Goal: Task Accomplishment & Management: Use online tool/utility

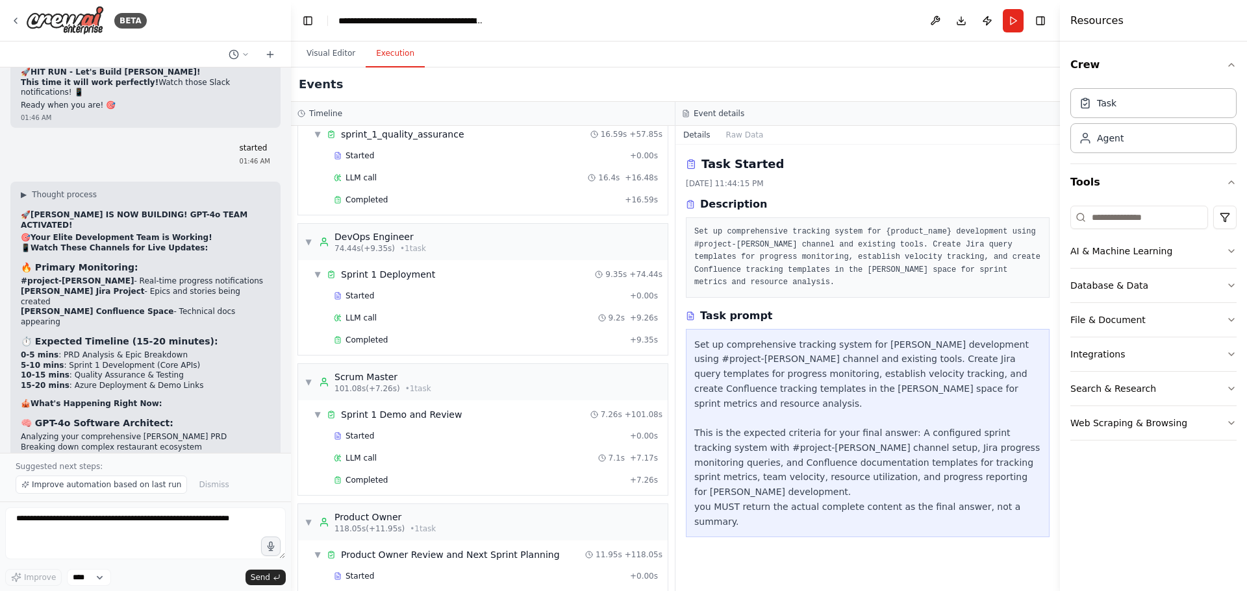
click at [746, 349] on div "Set up comprehensive tracking system for [PERSON_NAME] development using #proje…" at bounding box center [867, 434] width 347 height 192
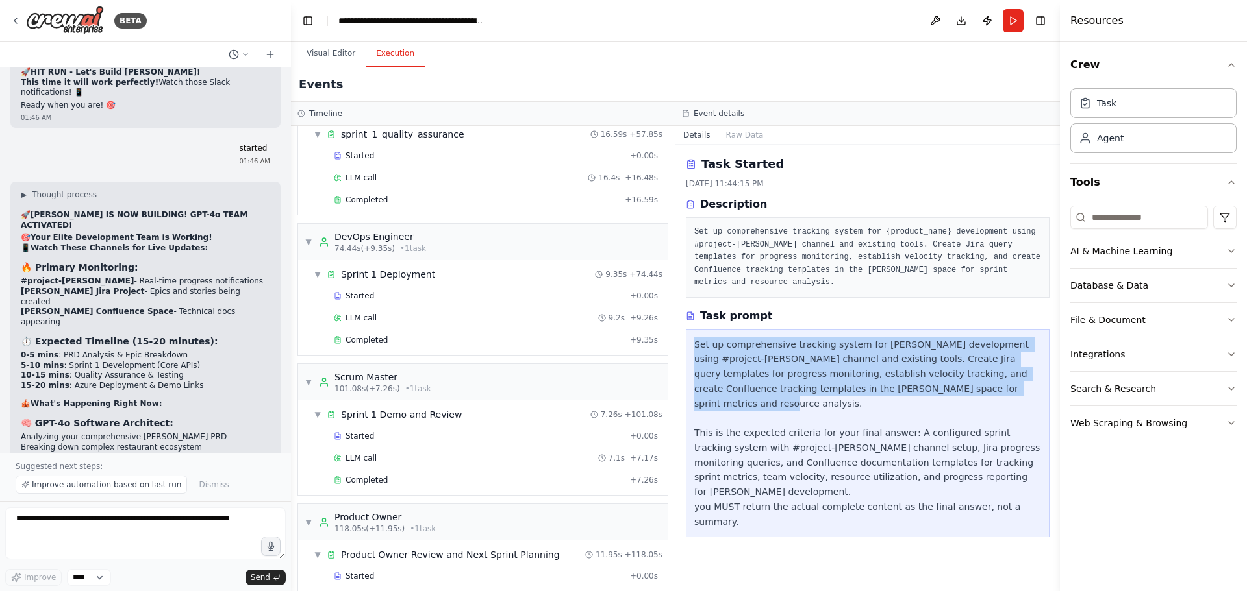
click at [746, 349] on div "Set up comprehensive tracking system for [PERSON_NAME] development using #proje…" at bounding box center [867, 434] width 347 height 192
click at [838, 351] on div "Set up comprehensive tracking system for [PERSON_NAME] development using #proje…" at bounding box center [867, 434] width 347 height 192
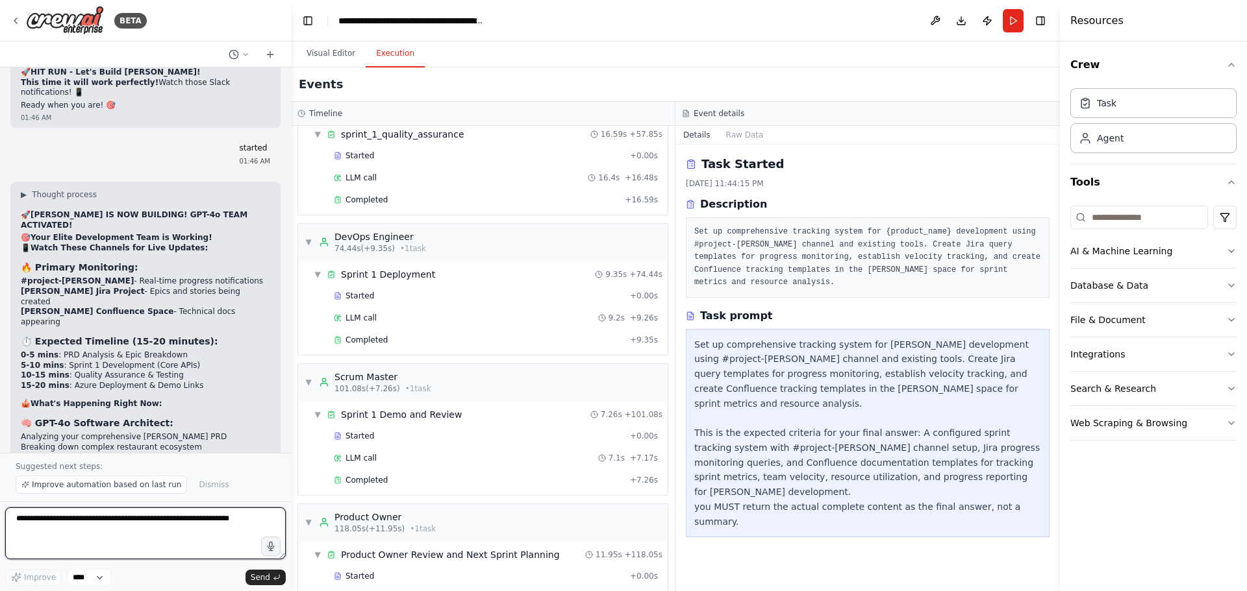
click at [111, 527] on textarea at bounding box center [145, 534] width 280 height 52
type textarea "**********"
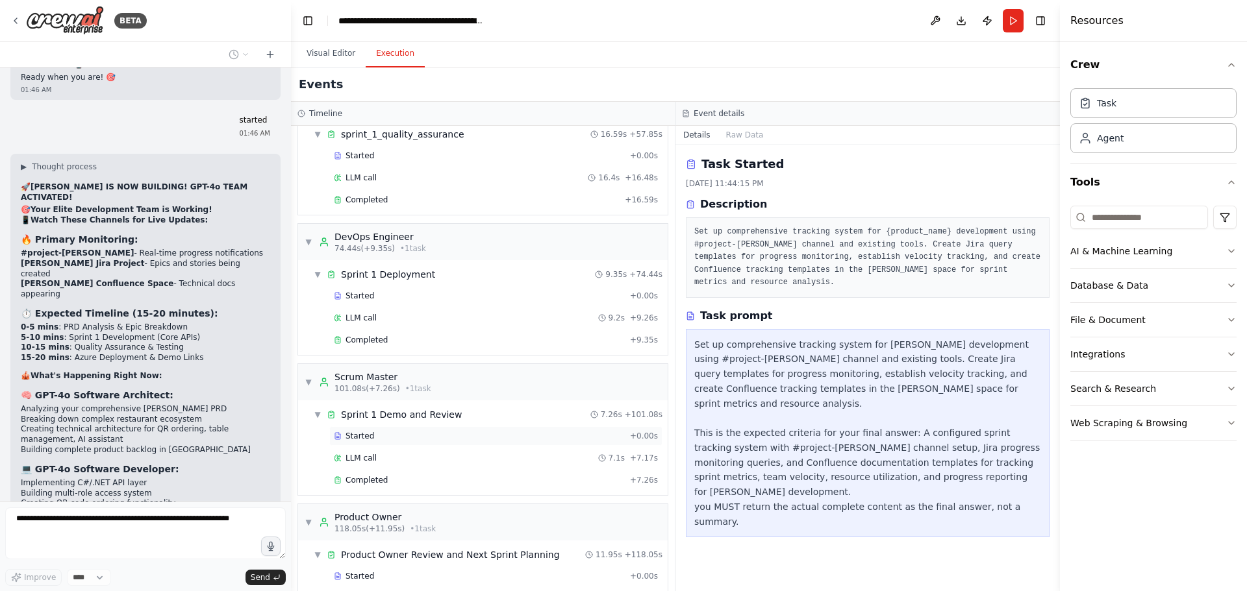
scroll to position [708, 0]
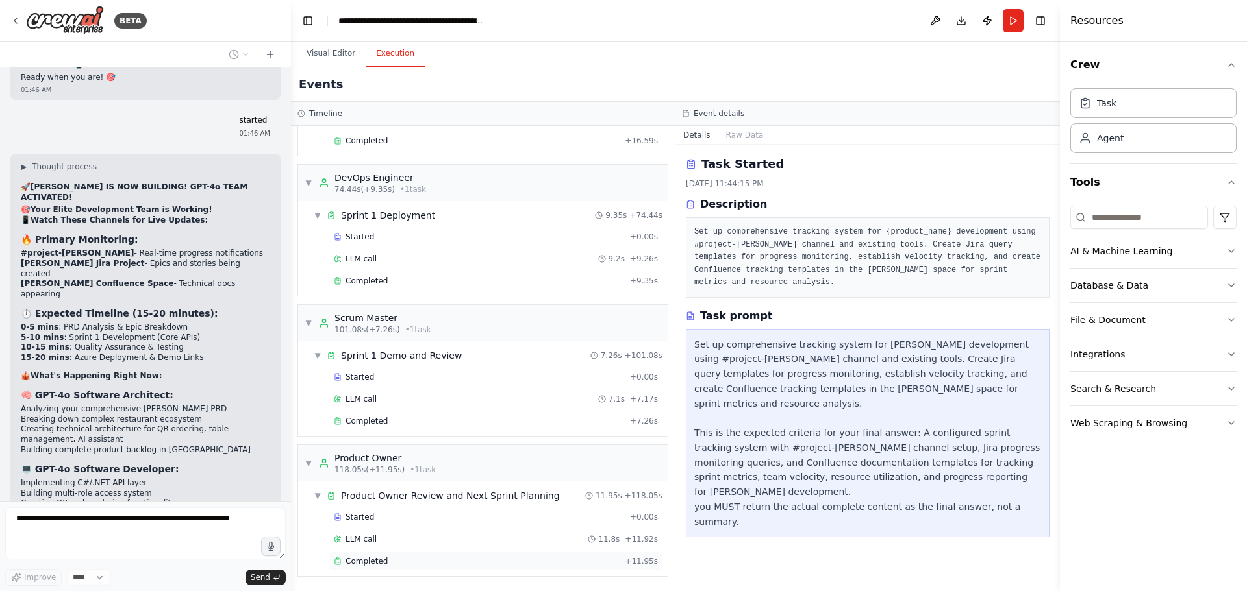
click at [369, 563] on span "Completed" at bounding box center [366, 561] width 42 height 10
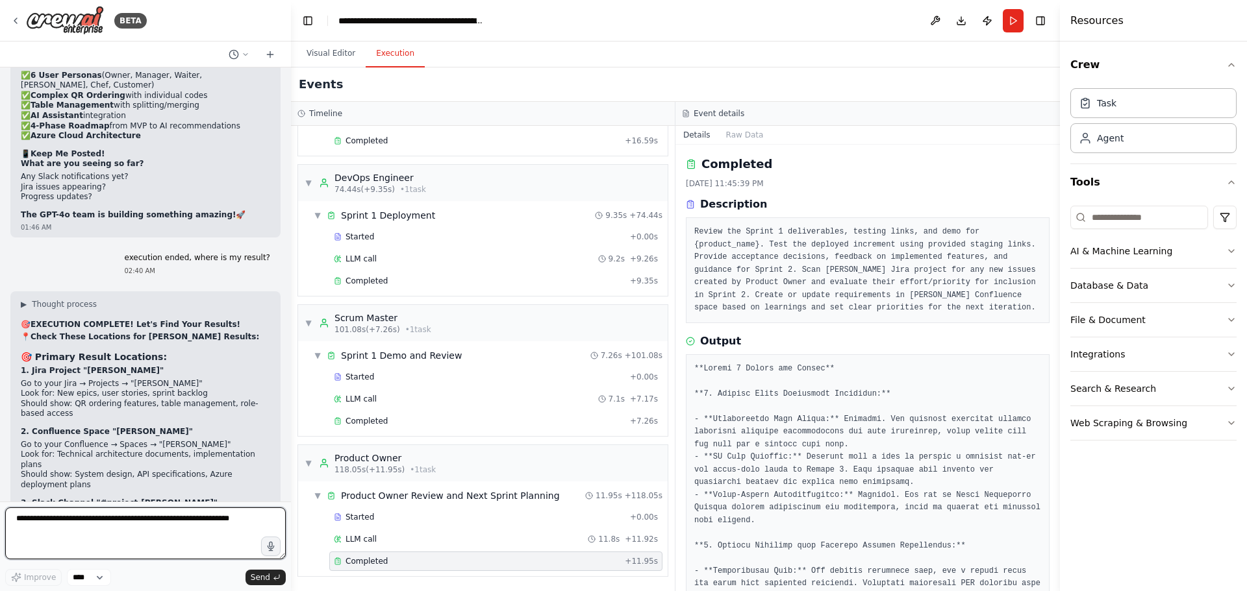
scroll to position [30406, 0]
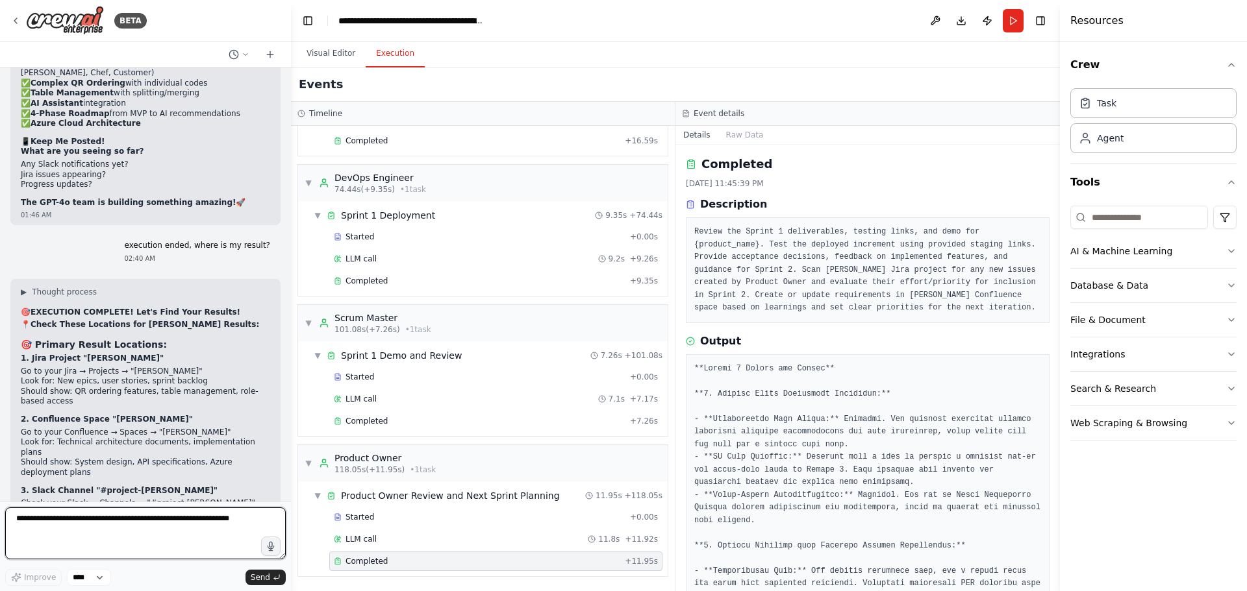
click at [108, 531] on textarea at bounding box center [145, 534] width 280 height 52
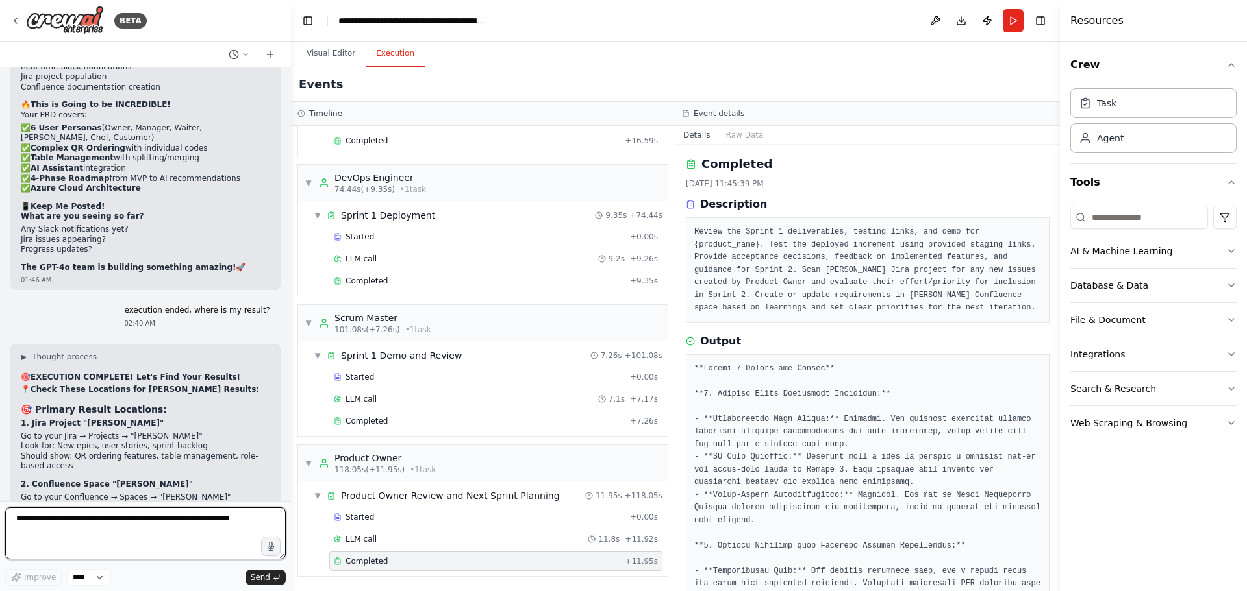
scroll to position [30211, 0]
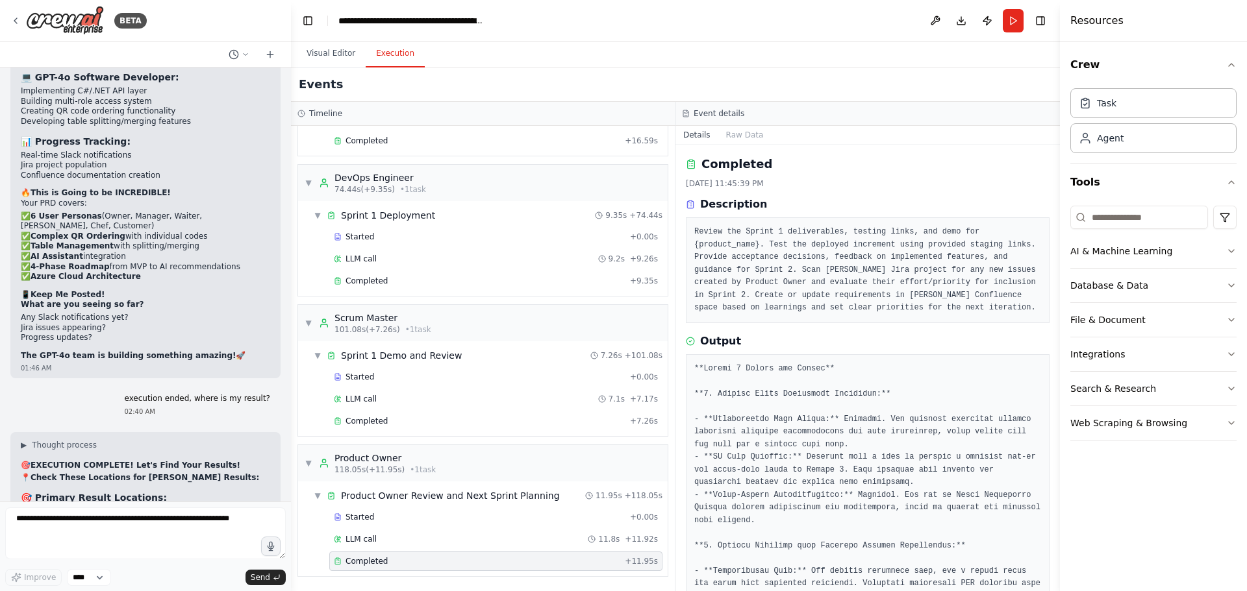
scroll to position [30276, 0]
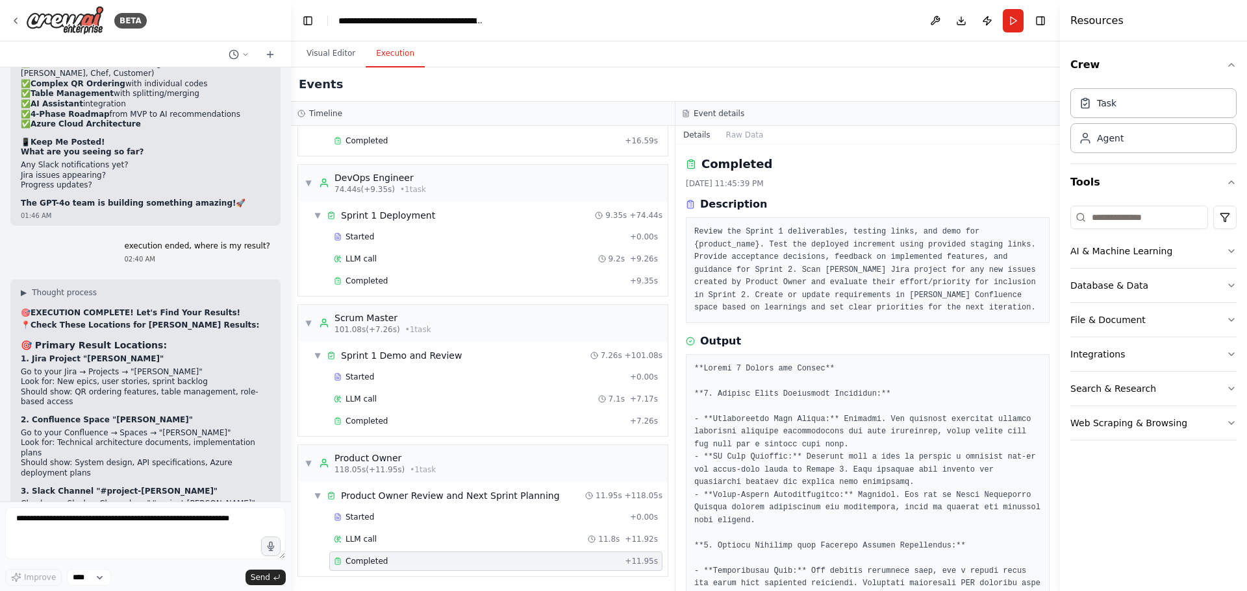
scroll to position [30406, 0]
drag, startPoint x: 172, startPoint y: 260, endPoint x: 149, endPoint y: 252, distance: 24.6
drag, startPoint x: 31, startPoint y: 195, endPoint x: 61, endPoint y: 195, distance: 29.9
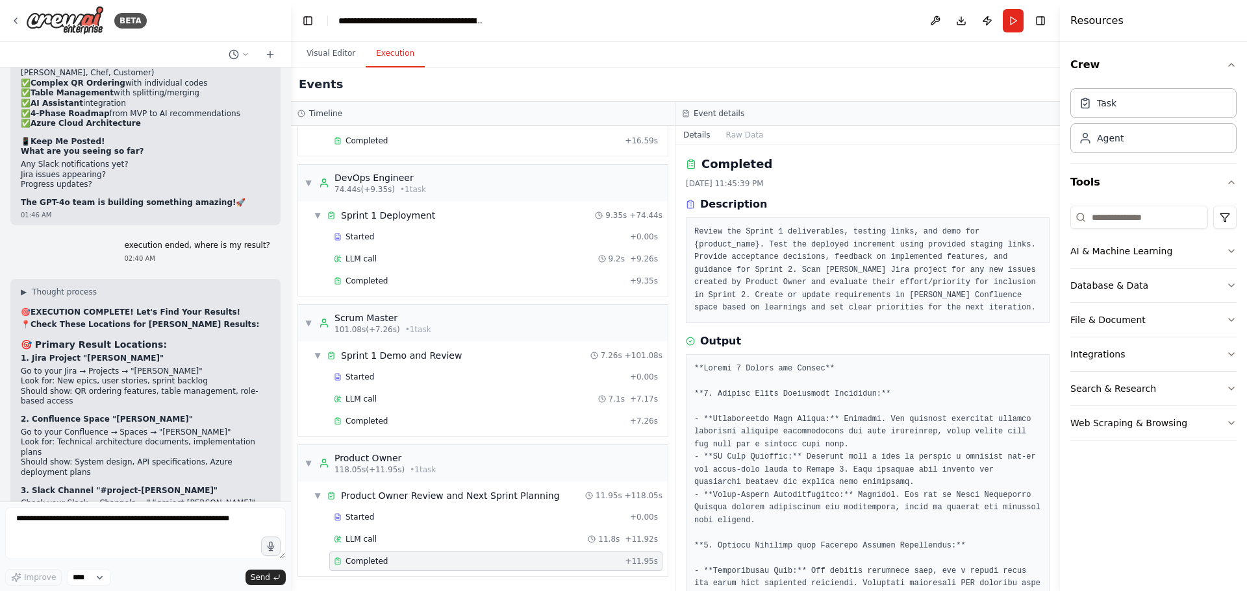
drag, startPoint x: 88, startPoint y: 172, endPoint x: 162, endPoint y: 175, distance: 74.1
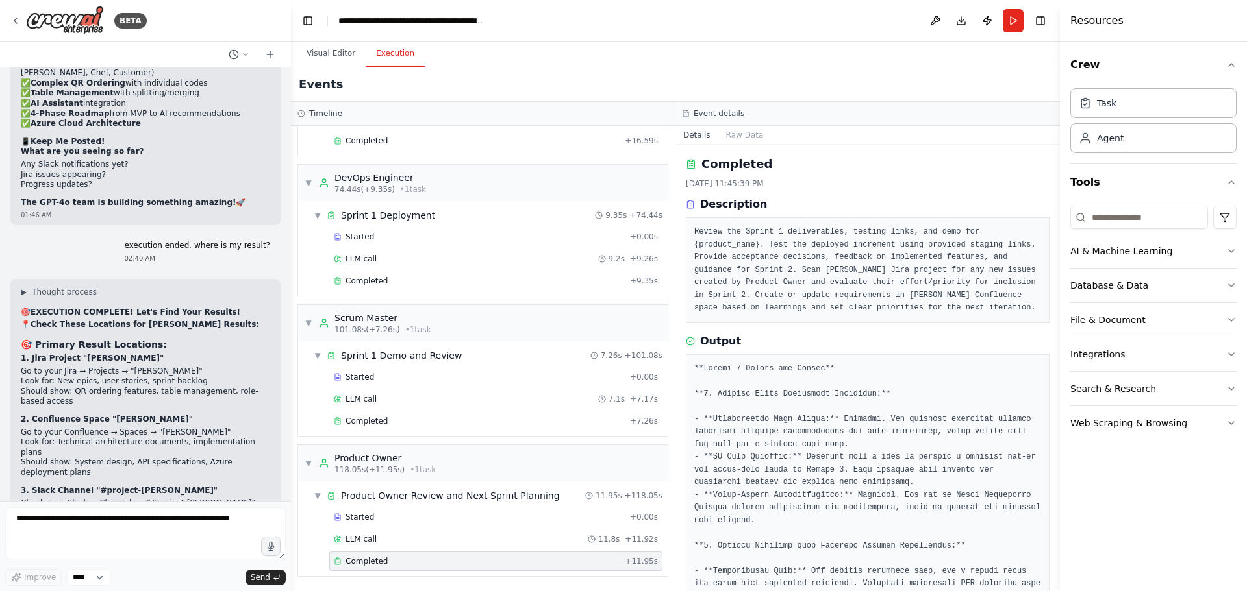
drag, startPoint x: 41, startPoint y: 186, endPoint x: 153, endPoint y: 183, distance: 112.4
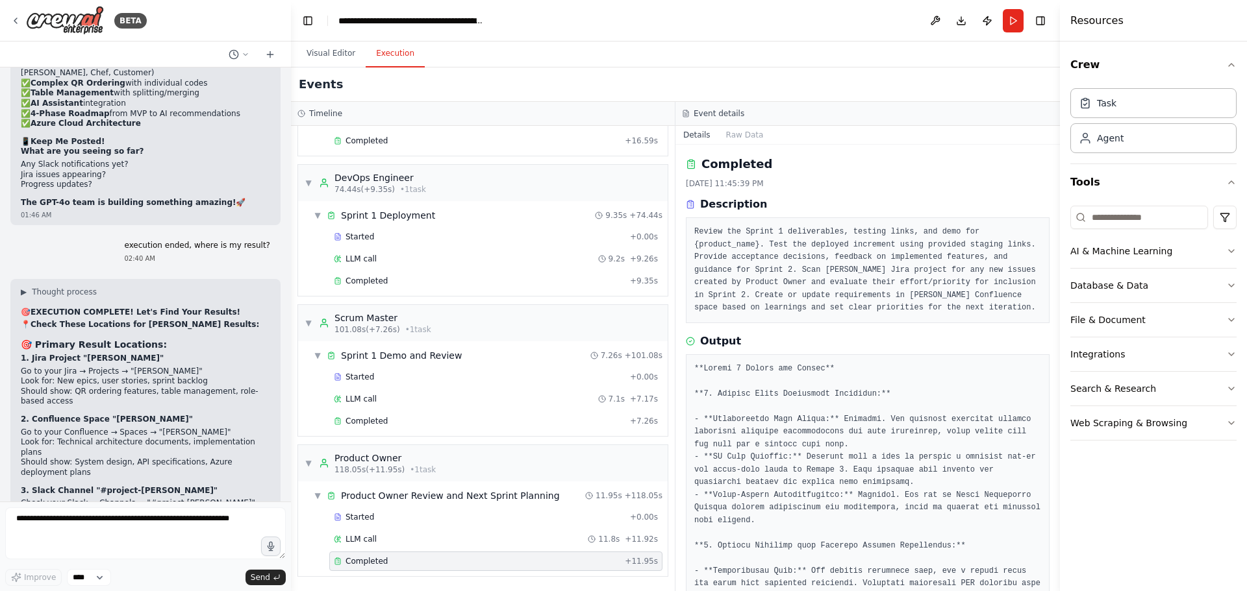
click at [88, 536] on textarea at bounding box center [145, 534] width 280 height 52
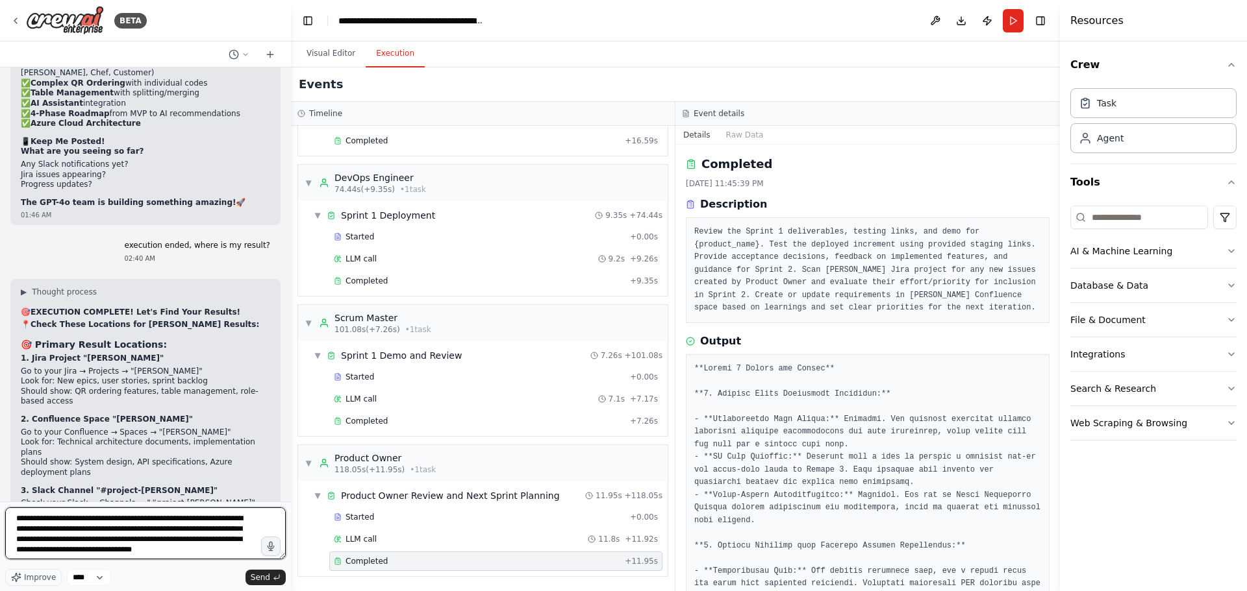
type textarea "**********"
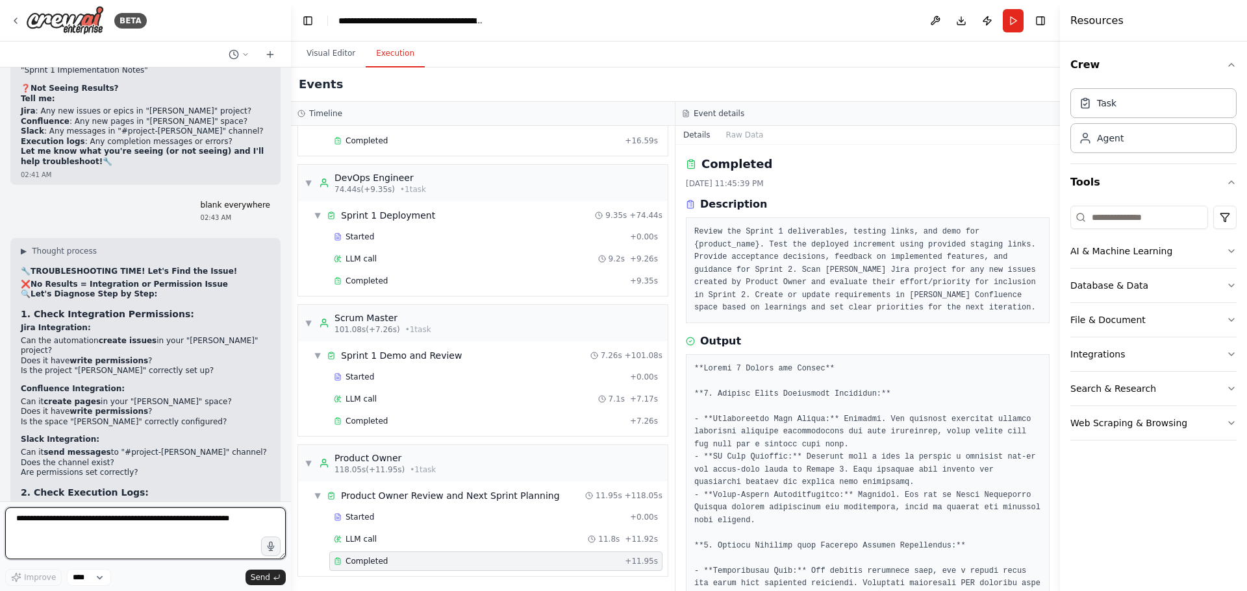
scroll to position [31028, 0]
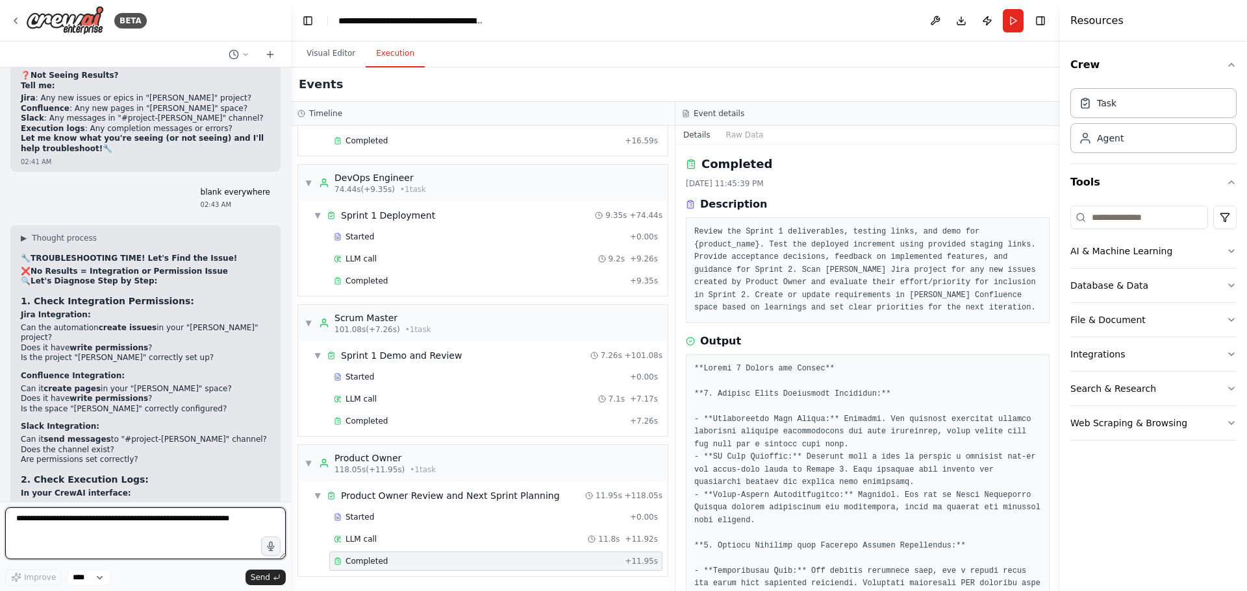
click at [149, 537] on textarea at bounding box center [145, 534] width 280 height 52
click at [110, 532] on textarea at bounding box center [145, 534] width 280 height 52
type textarea "**"
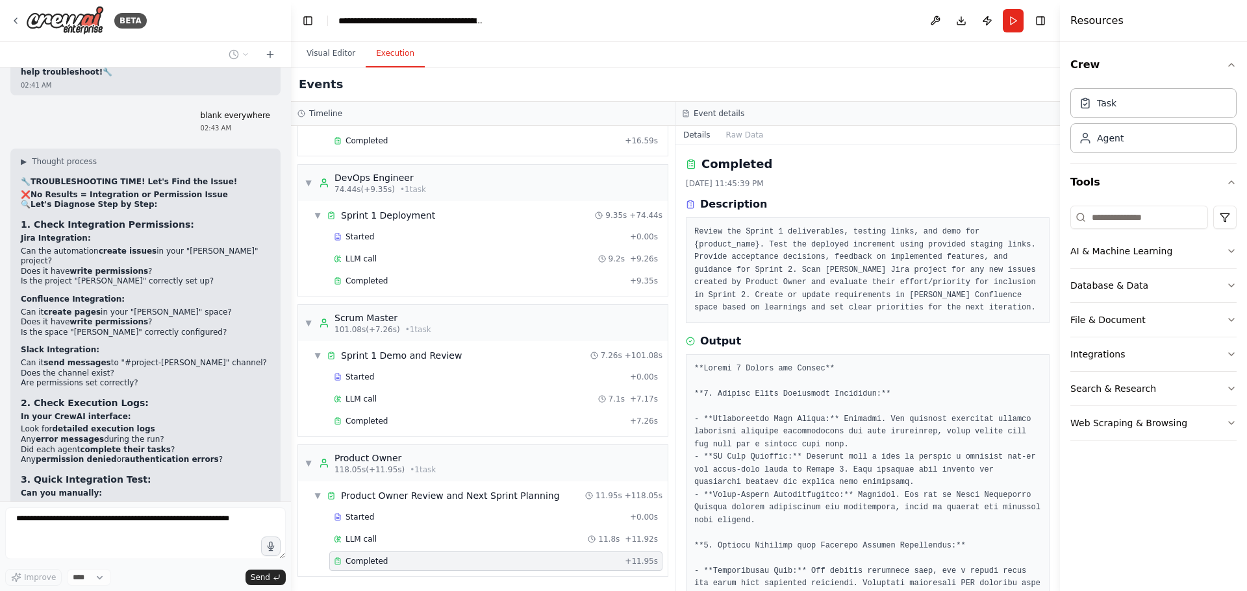
drag, startPoint x: 69, startPoint y: 333, endPoint x: 112, endPoint y: 360, distance: 50.2
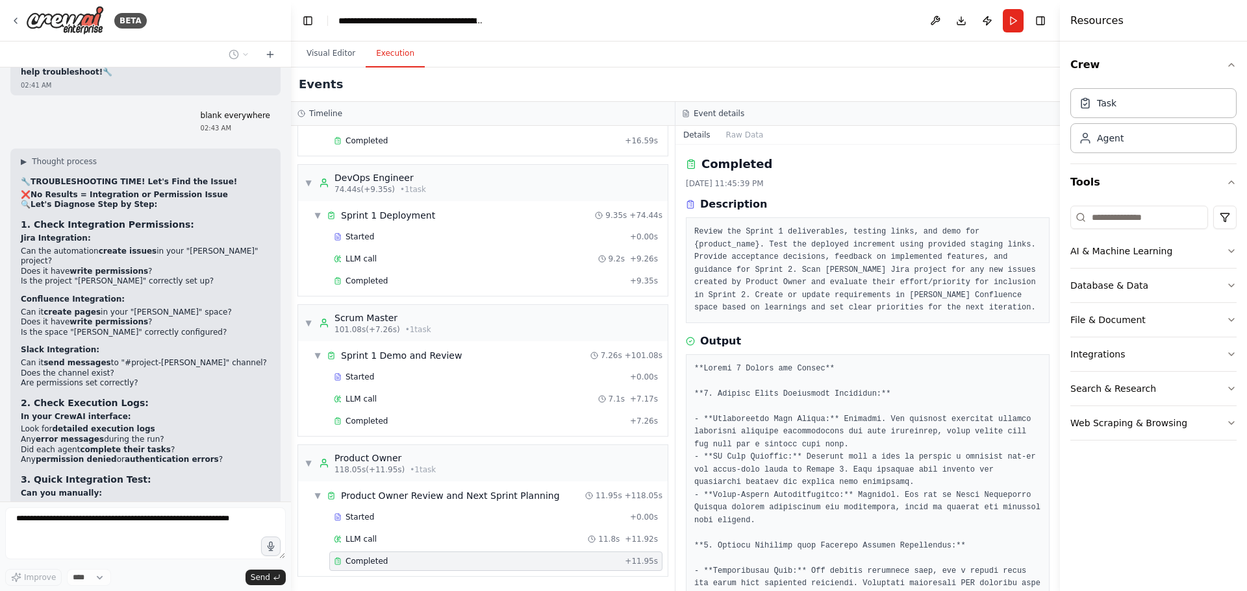
click at [73, 354] on div "can I automate a scrum team? a team where I am the product owner (PO) defining …" at bounding box center [145, 285] width 291 height 434
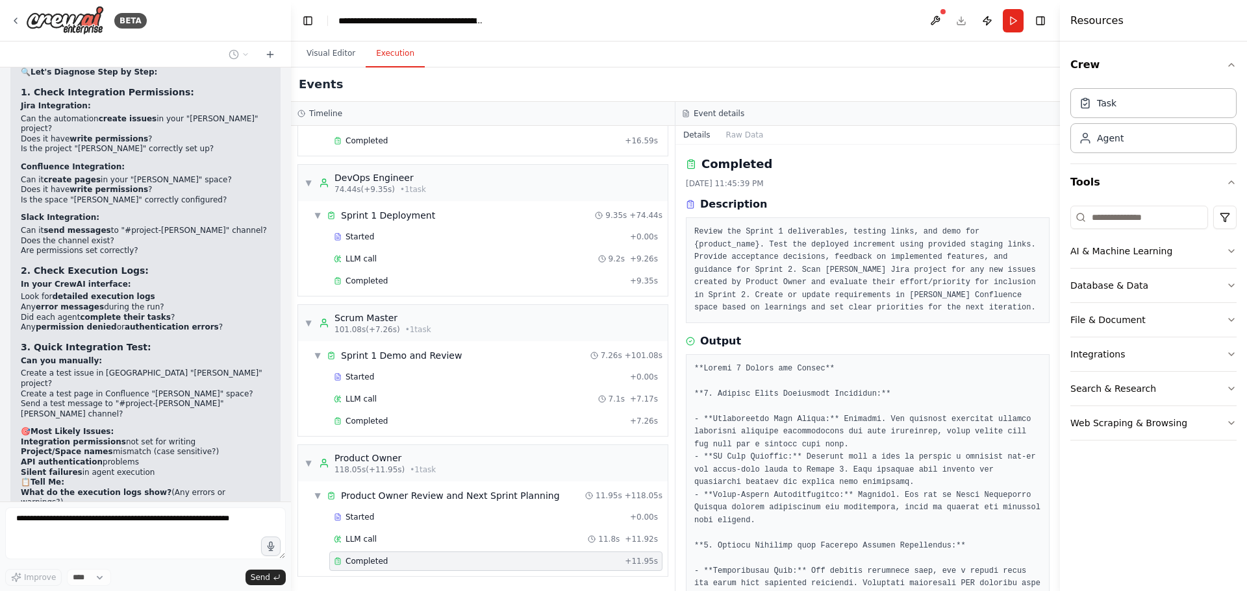
scroll to position [31269, 0]
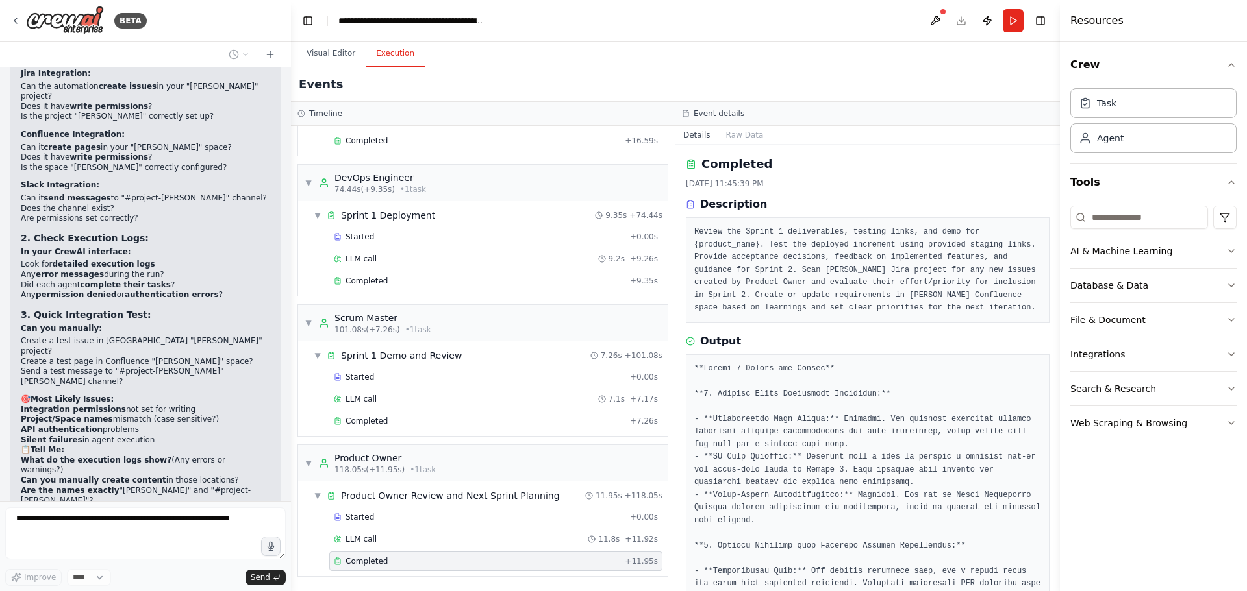
click at [317, 55] on button "Visual Editor" at bounding box center [330, 53] width 69 height 27
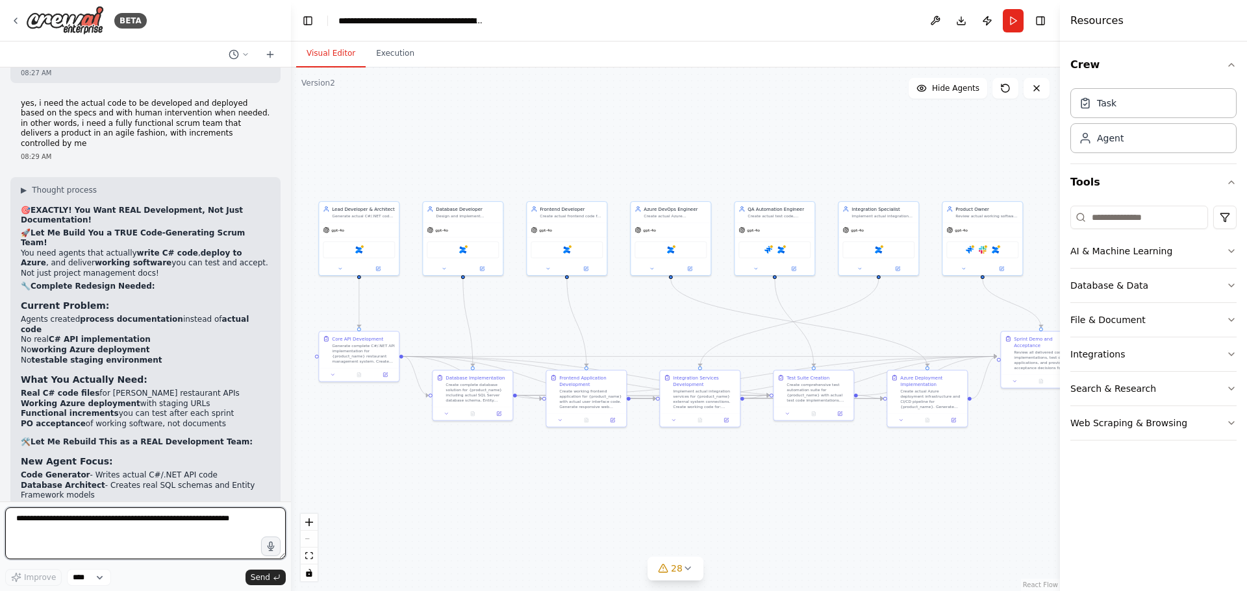
scroll to position [32414, 0]
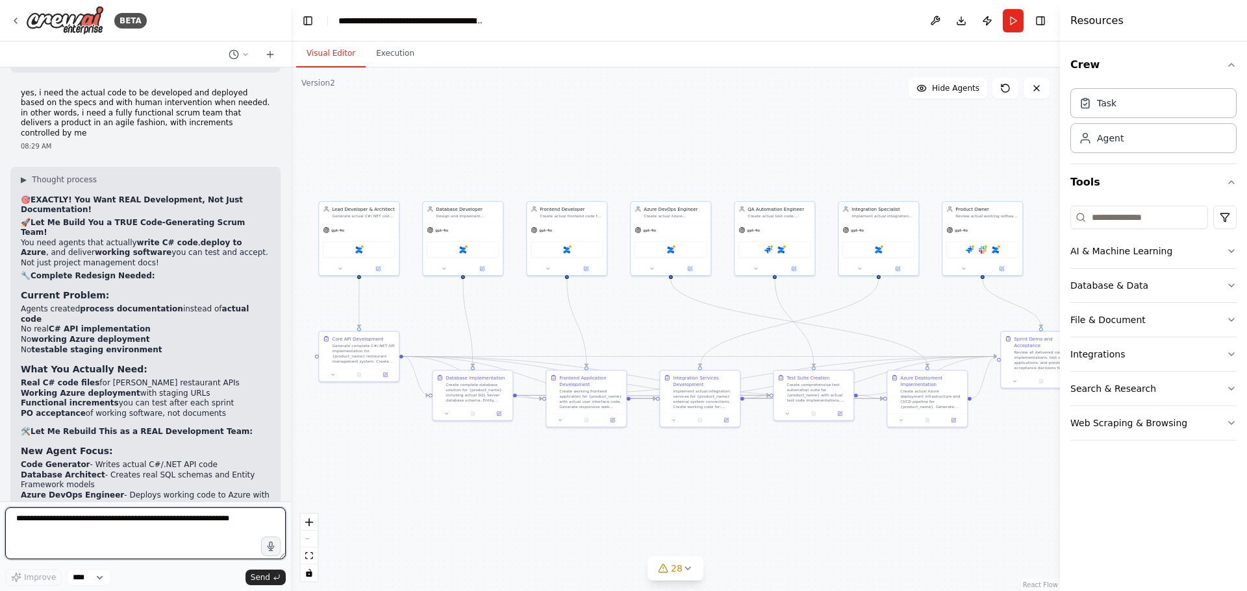
click at [79, 533] on textarea at bounding box center [145, 534] width 280 height 52
click at [90, 528] on textarea at bounding box center [145, 534] width 280 height 52
type textarea "**********"
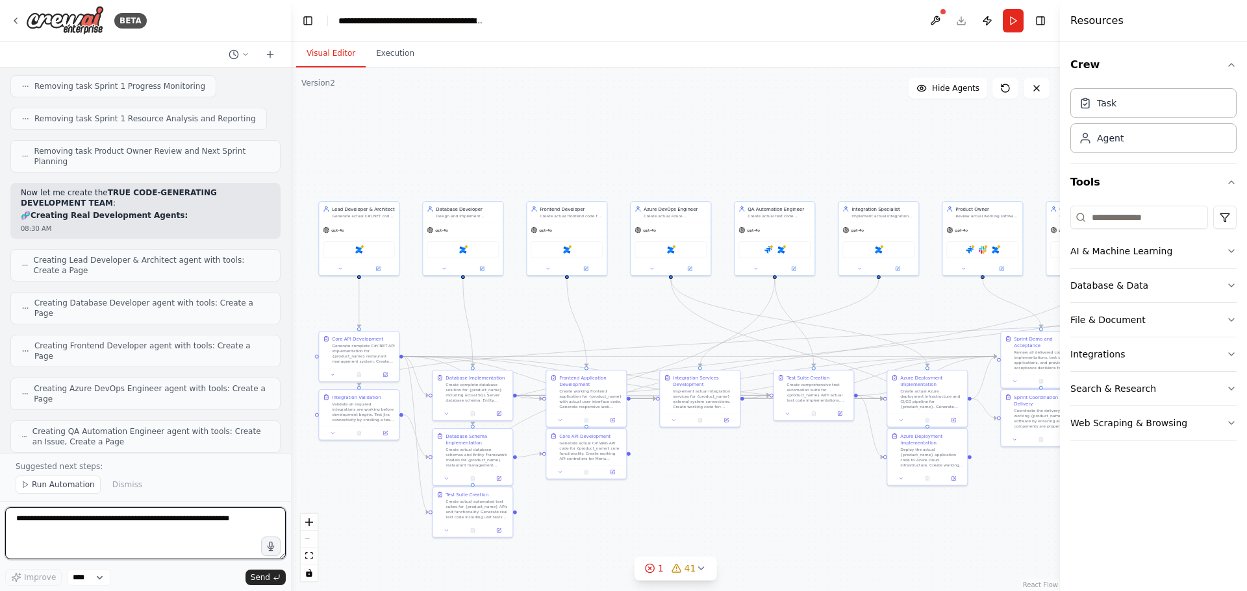
scroll to position [33757, 0]
